Goal: Transaction & Acquisition: Book appointment/travel/reservation

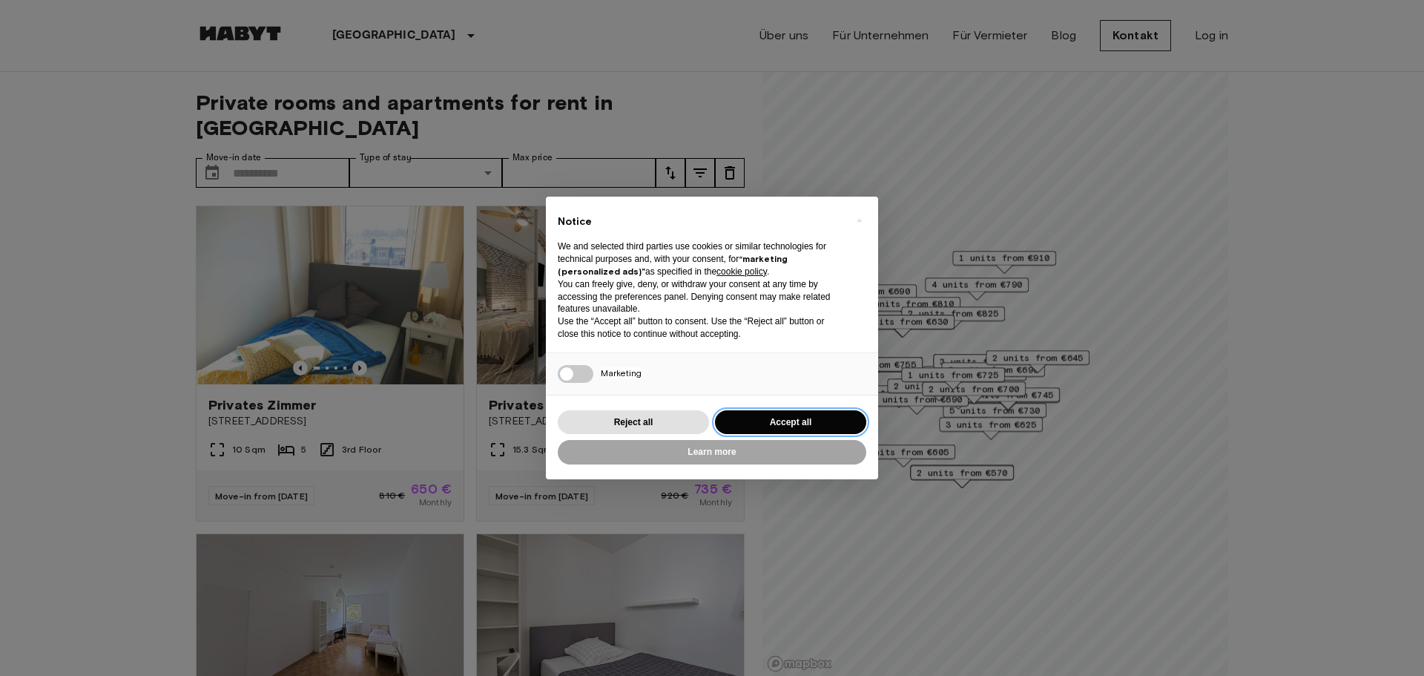
click at [785, 412] on button "Accept all" at bounding box center [790, 422] width 151 height 24
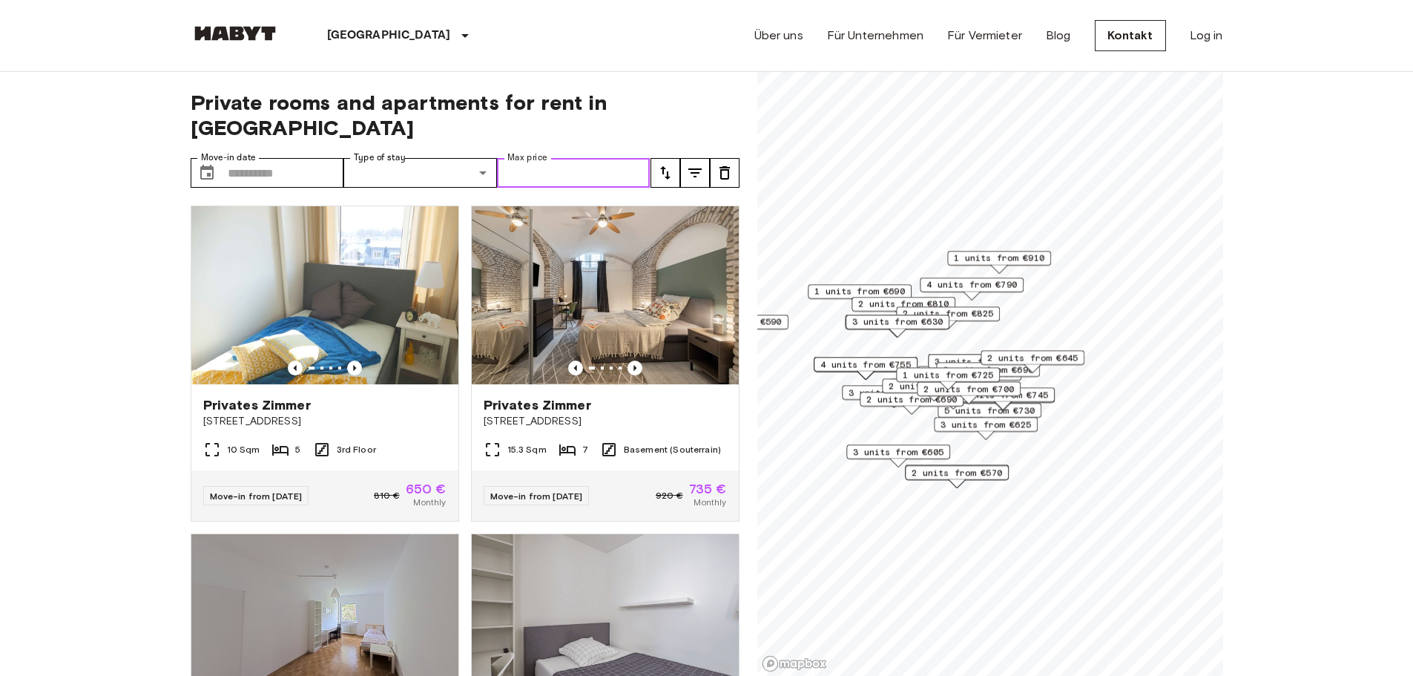
click at [503, 158] on input "Max price" at bounding box center [574, 173] width 154 height 30
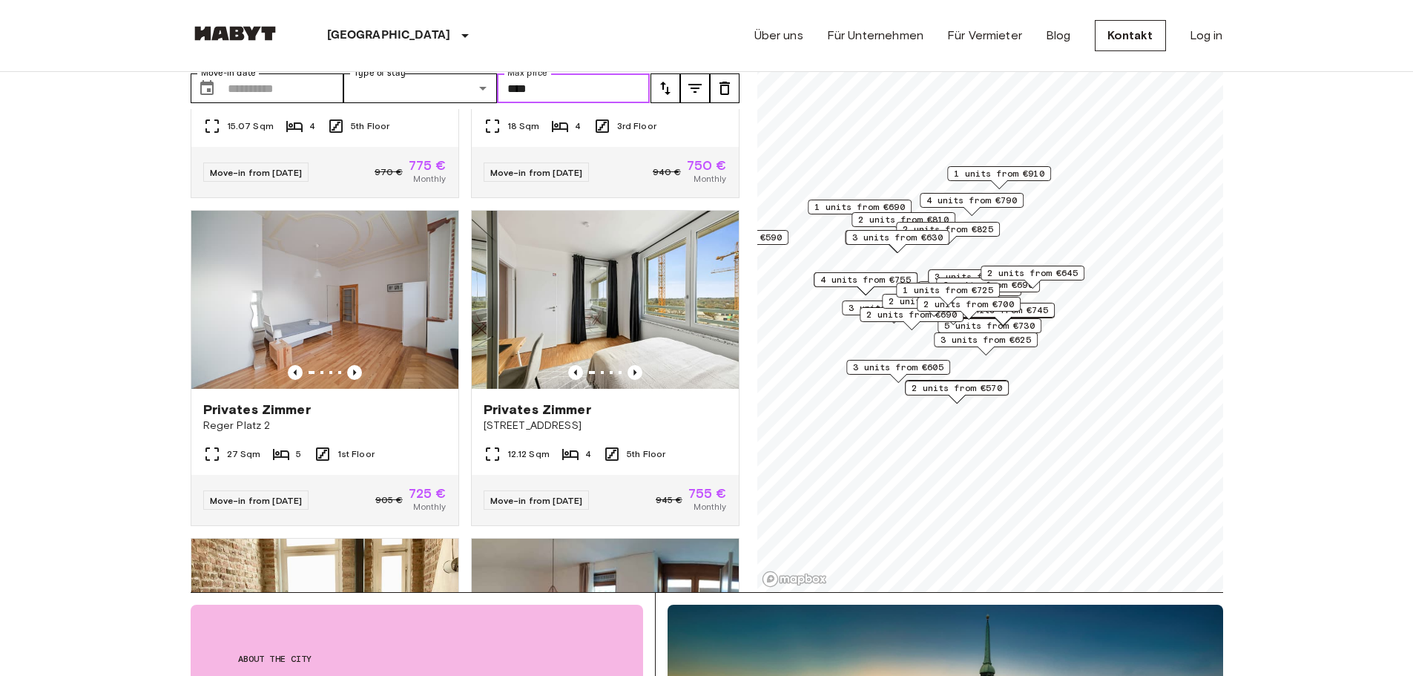
scroll to position [1899, 0]
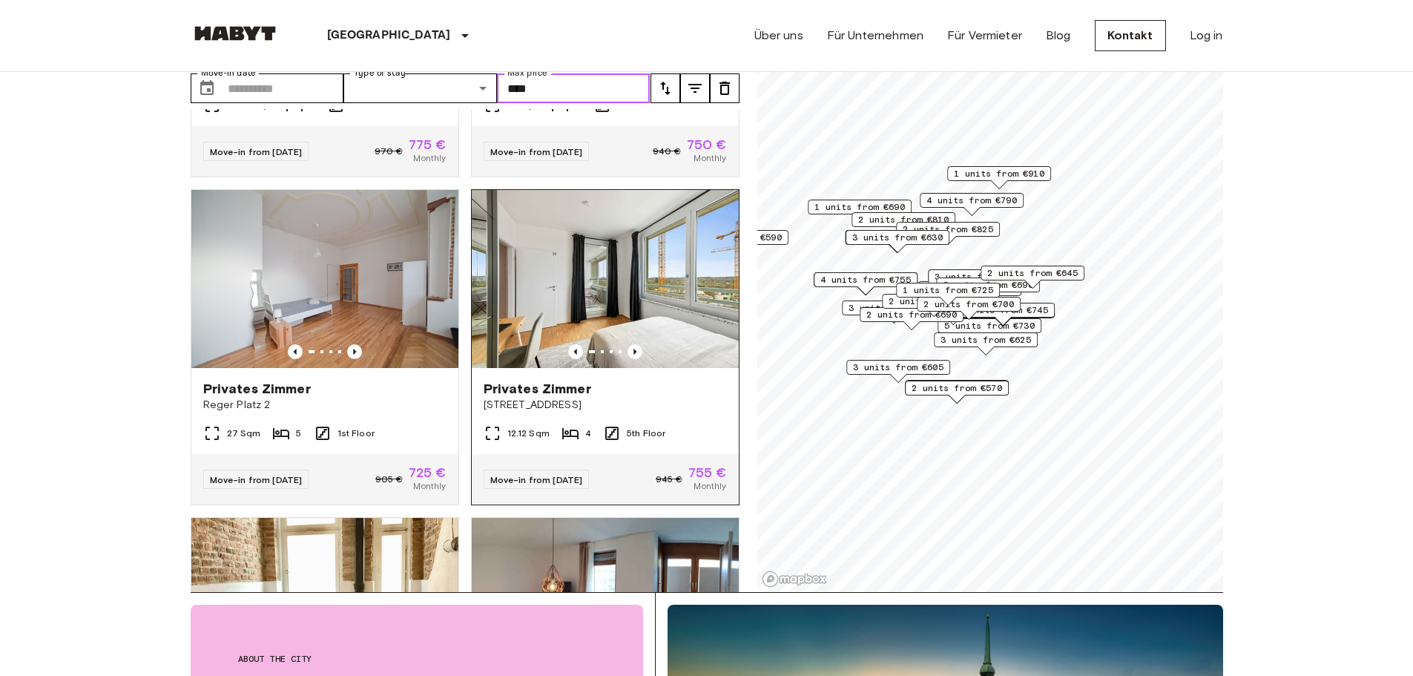
click at [661, 325] on img at bounding box center [605, 279] width 267 height 178
type input "****"
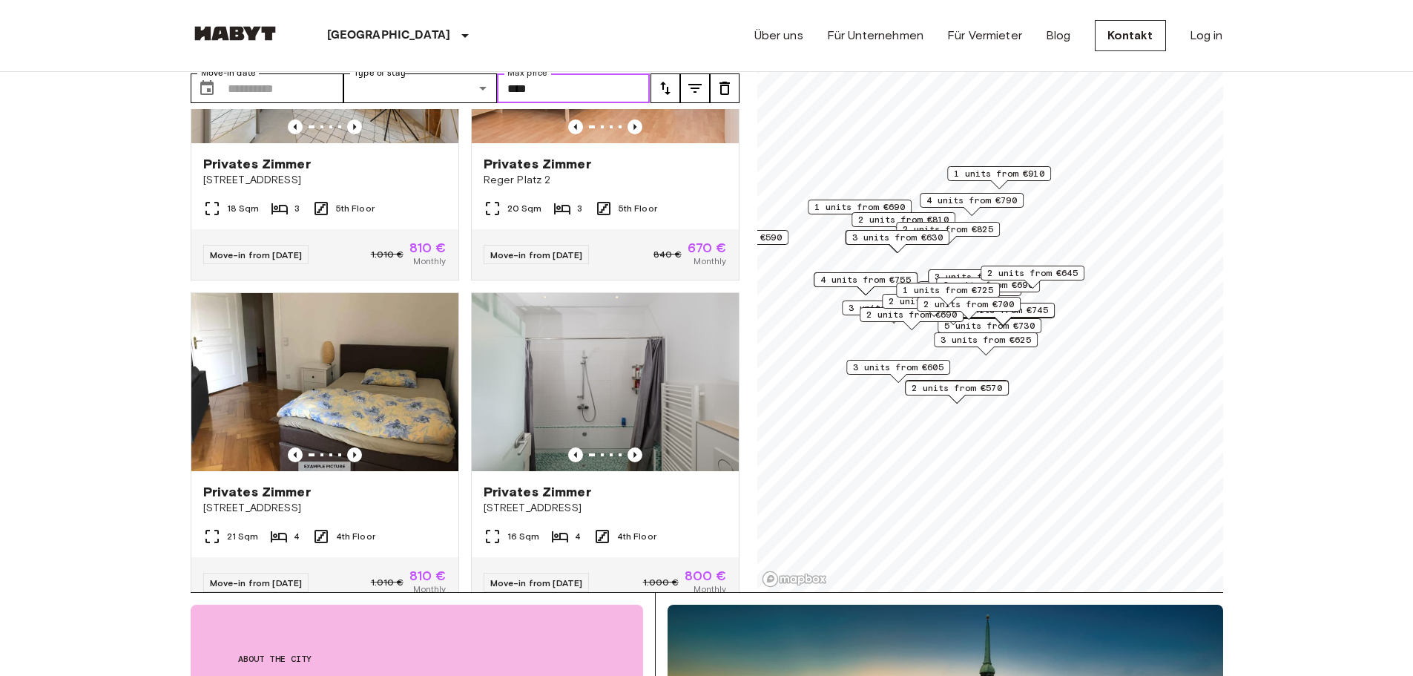
scroll to position [9590, 0]
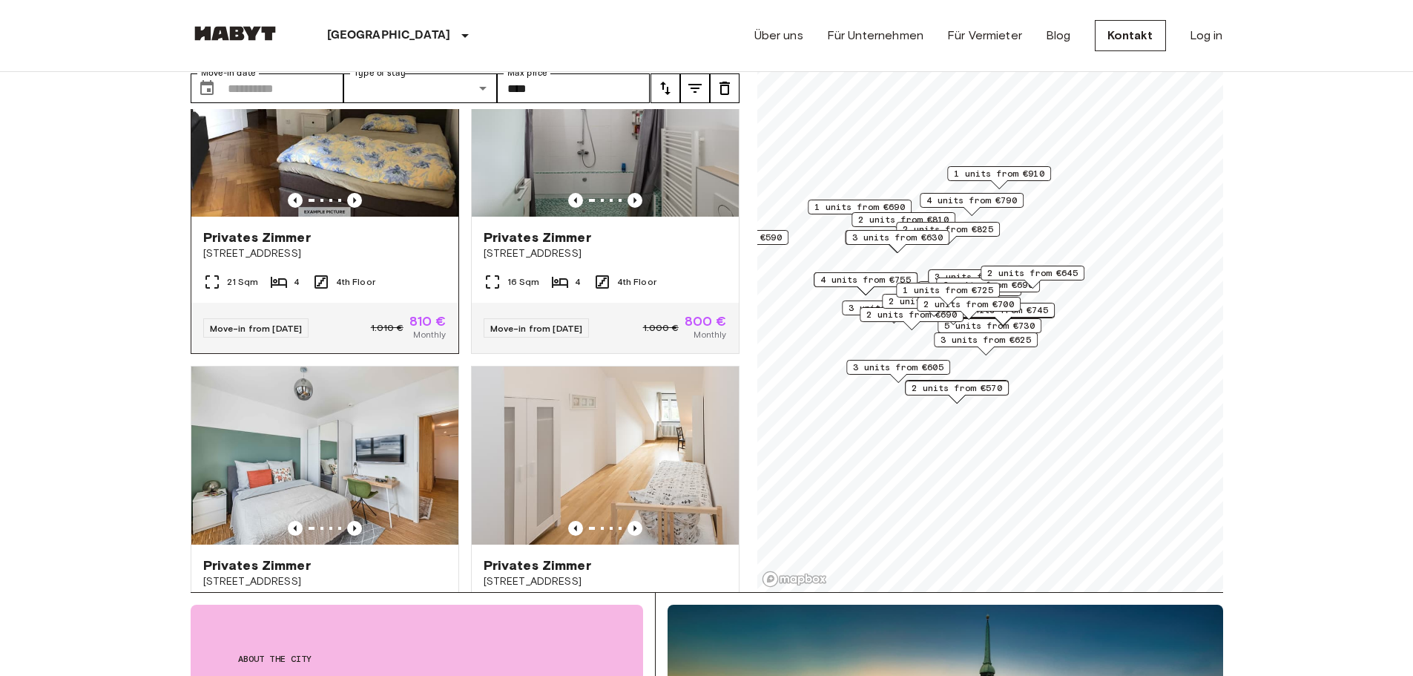
click at [282, 291] on icon at bounding box center [279, 282] width 18 height 18
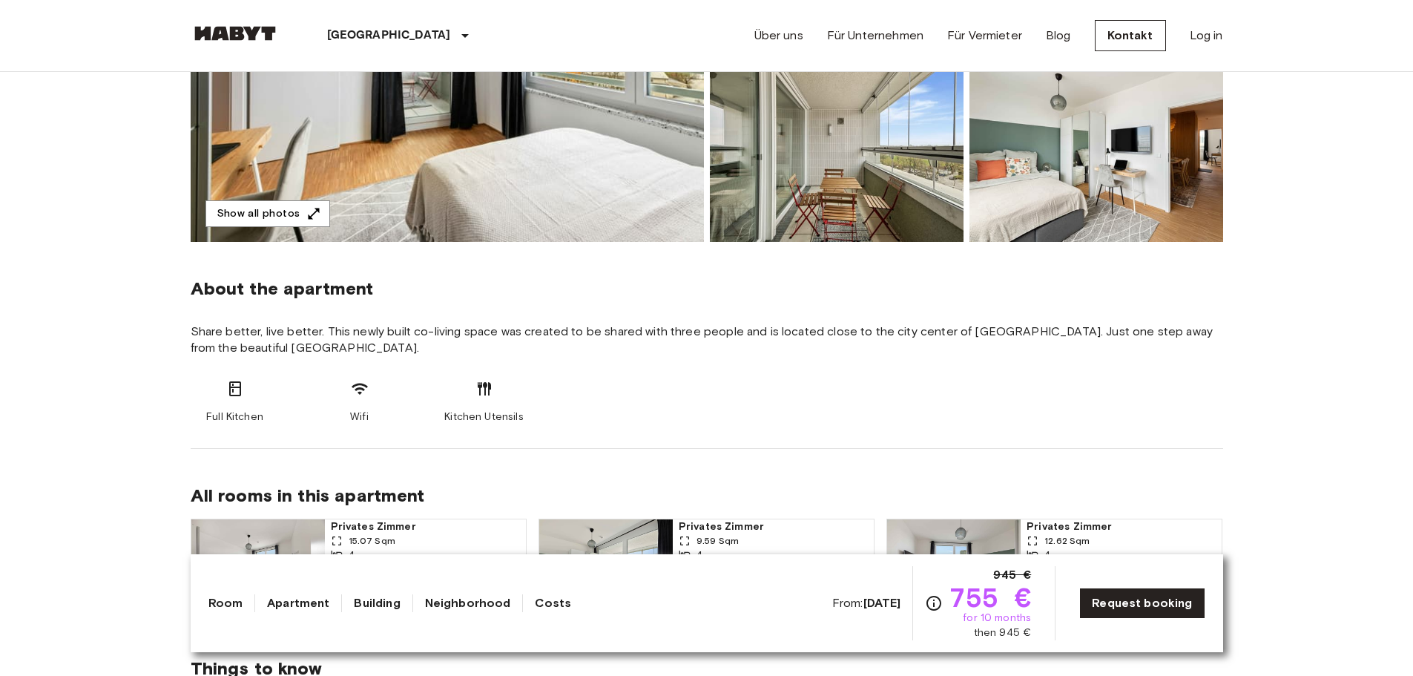
scroll to position [343, 0]
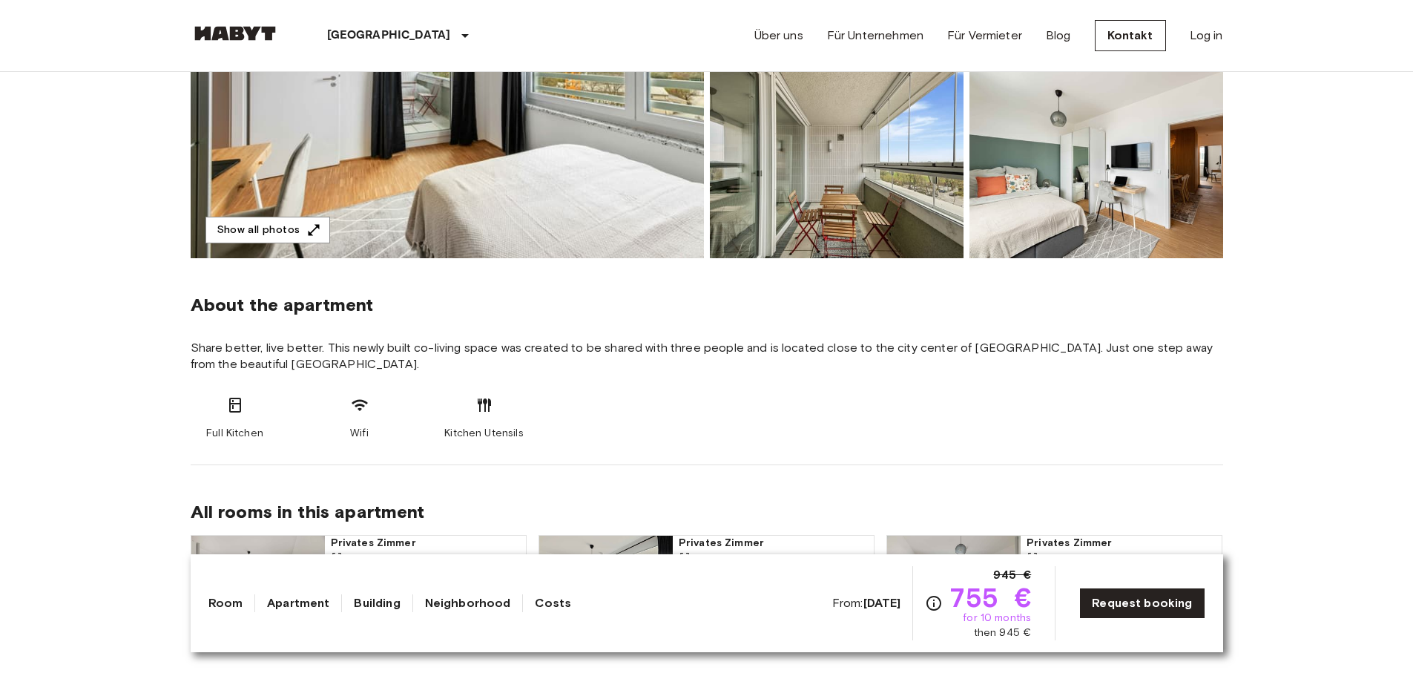
drag, startPoint x: 1405, startPoint y: 154, endPoint x: 1404, endPoint y: 125, distance: 29.7
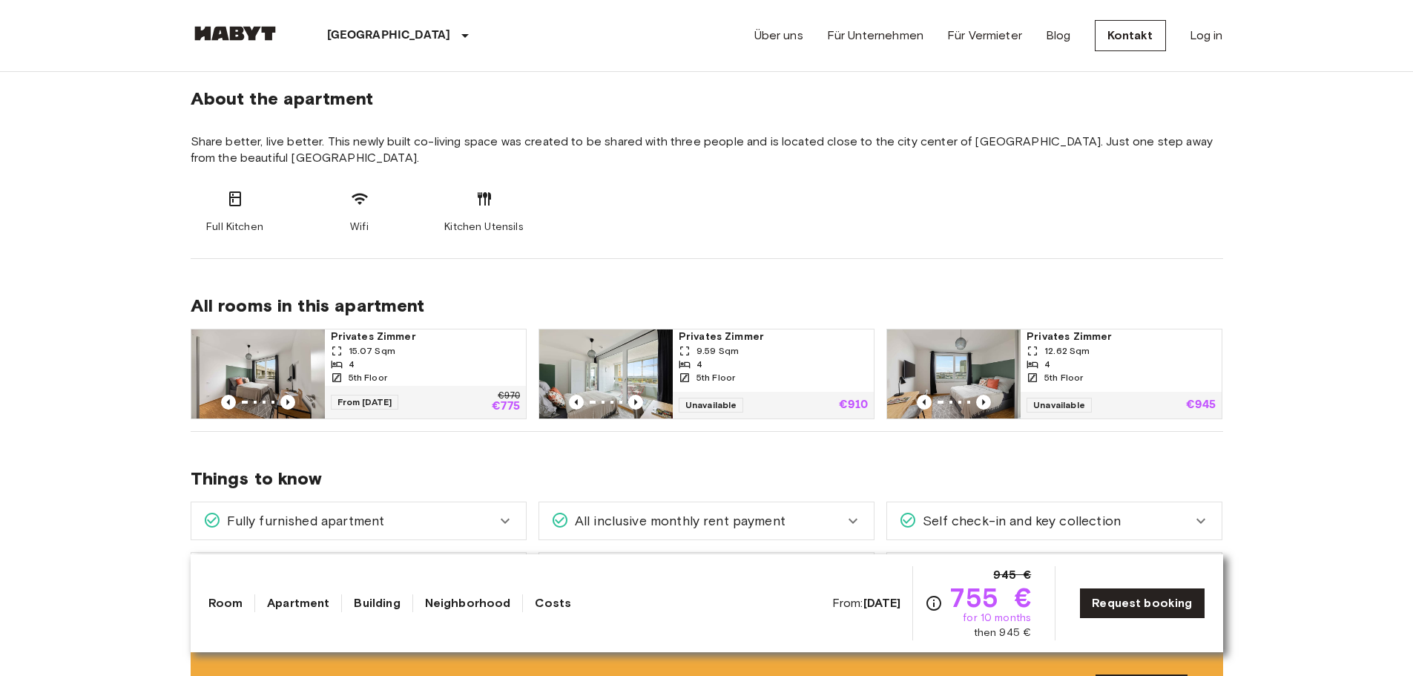
scroll to position [554, 0]
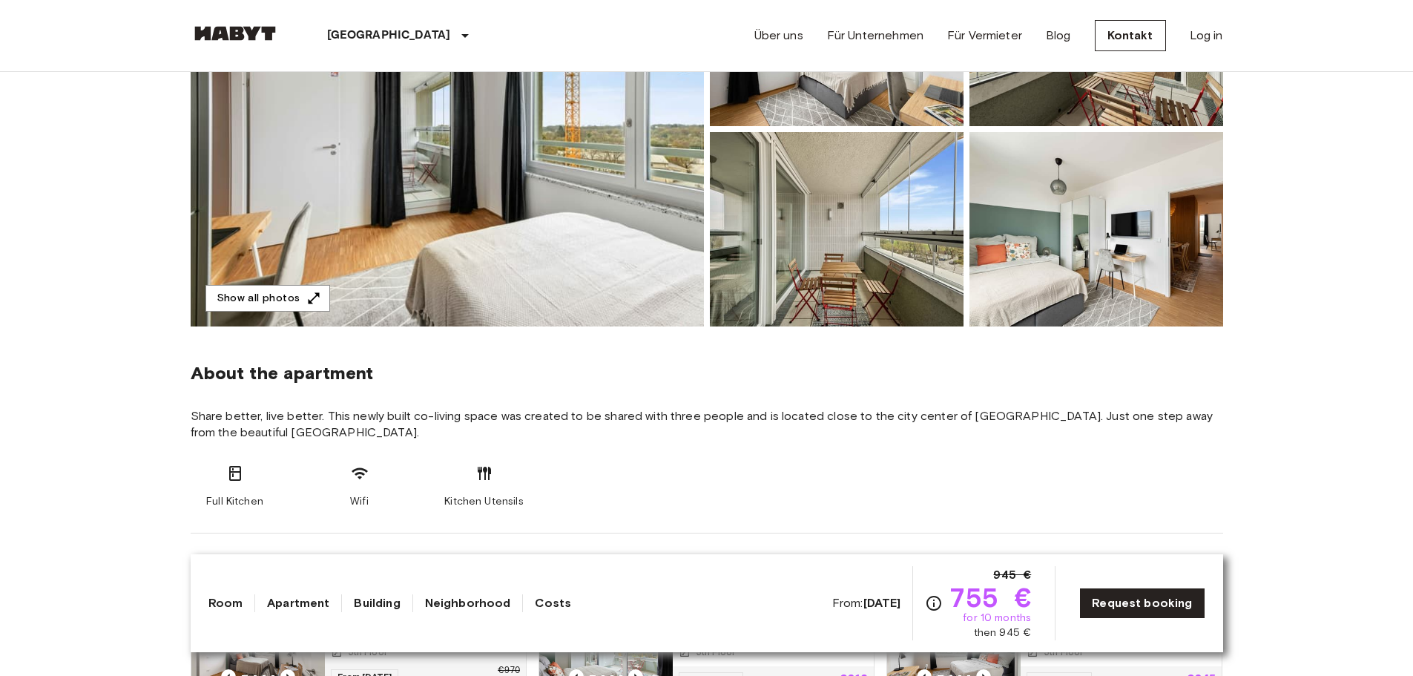
scroll to position [0, 0]
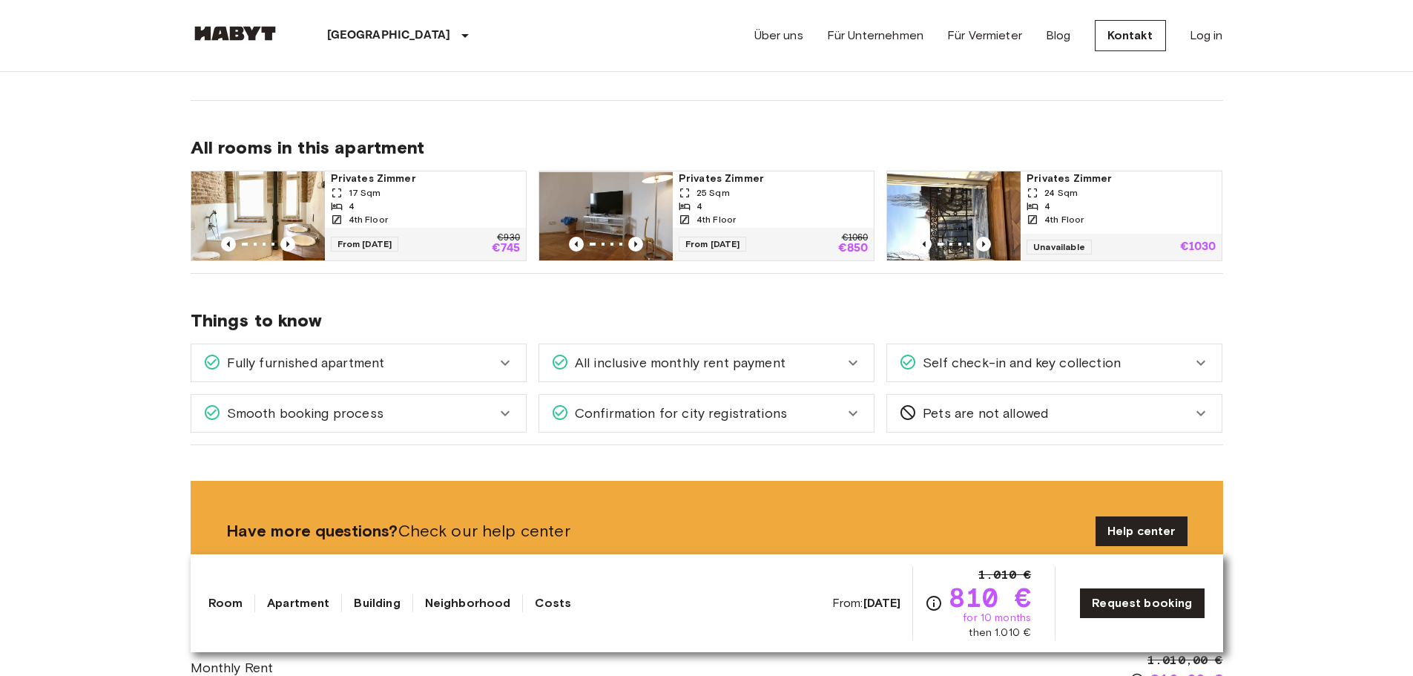
scroll to position [441, 0]
